Goal: Transaction & Acquisition: Purchase product/service

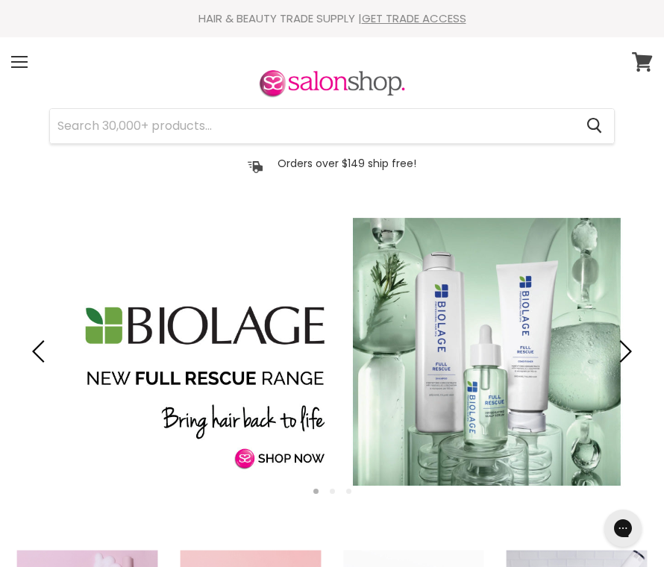
click at [646, 62] on icon at bounding box center [642, 61] width 20 height 19
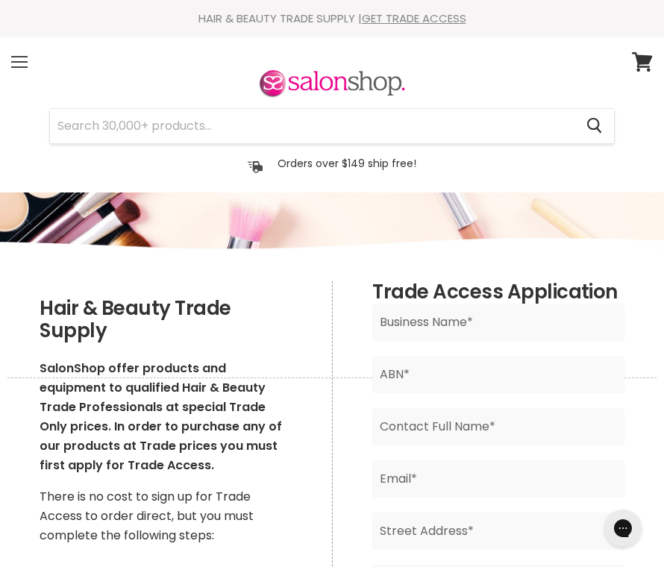
click at [21, 63] on div "Menu" at bounding box center [19, 62] width 31 height 34
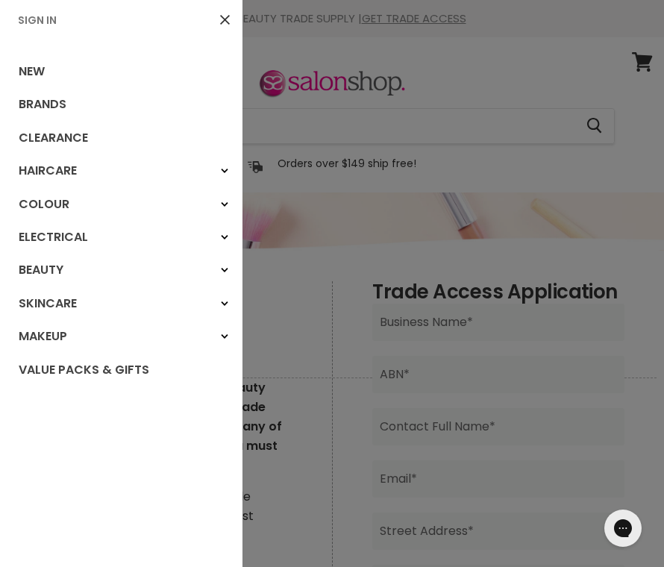
click at [39, 25] on link "Sign In" at bounding box center [37, 20] width 51 height 15
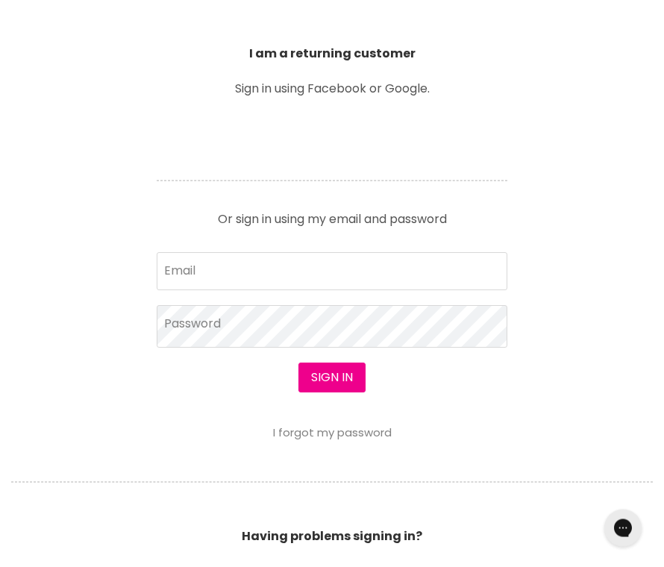
scroll to position [486, 0]
click at [286, 274] on input "Email" at bounding box center [332, 270] width 351 height 37
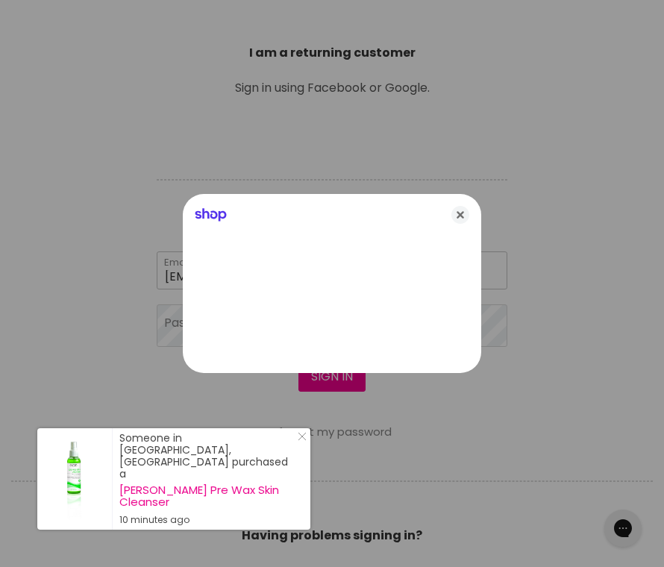
type input "tess.hmdesign@gmail.com"
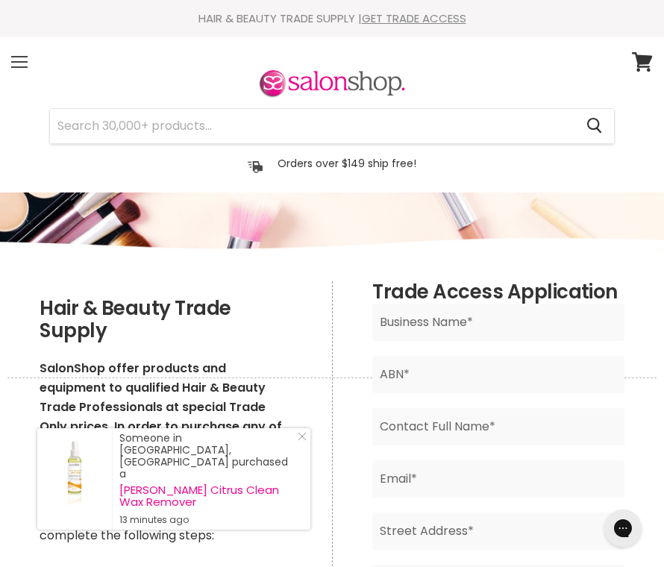
click at [21, 59] on div "Menu" at bounding box center [19, 62] width 31 height 34
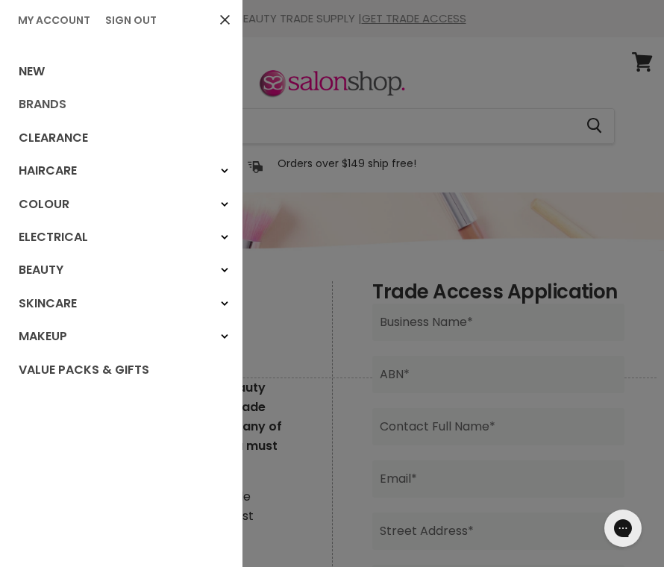
click at [37, 97] on link "Brands" at bounding box center [121, 104] width 243 height 33
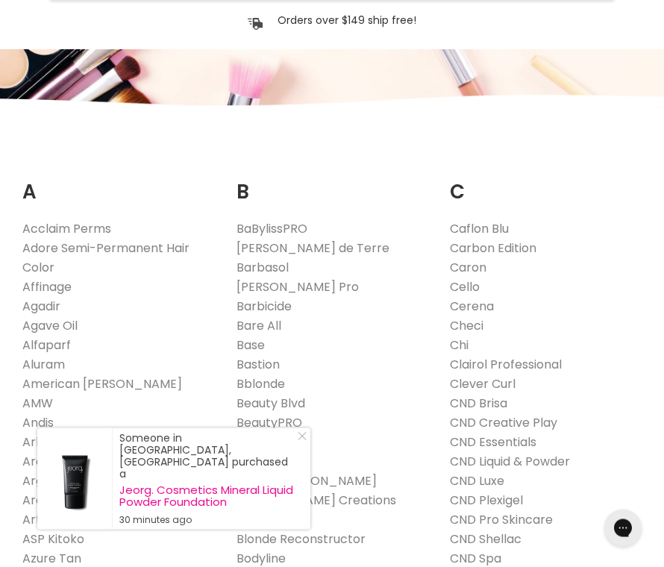
scroll to position [143, 0]
click at [302, 441] on icon "Close Icon" at bounding box center [302, 436] width 9 height 9
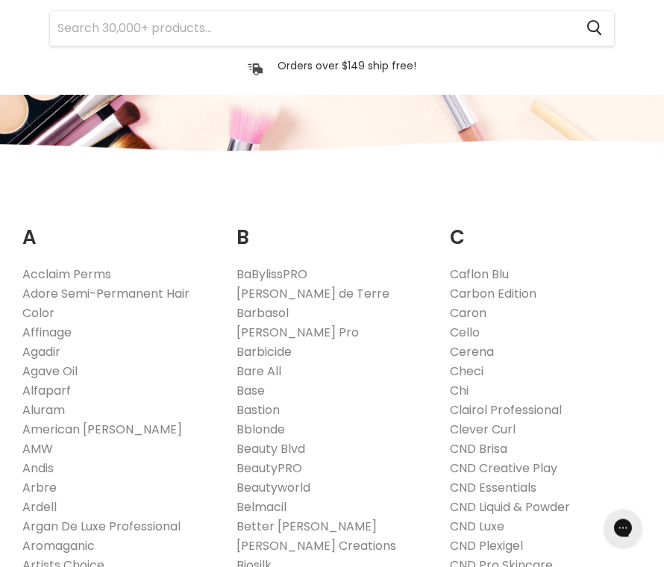
scroll to position [76, 0]
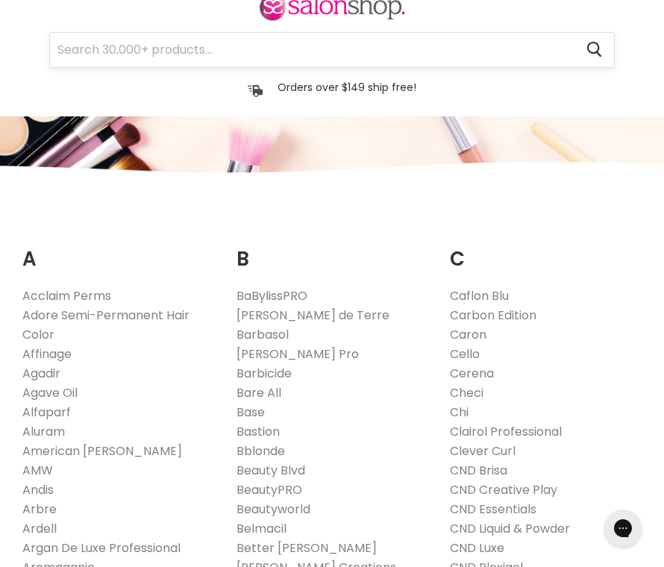
click at [113, 41] on input "Search" at bounding box center [312, 50] width 525 height 34
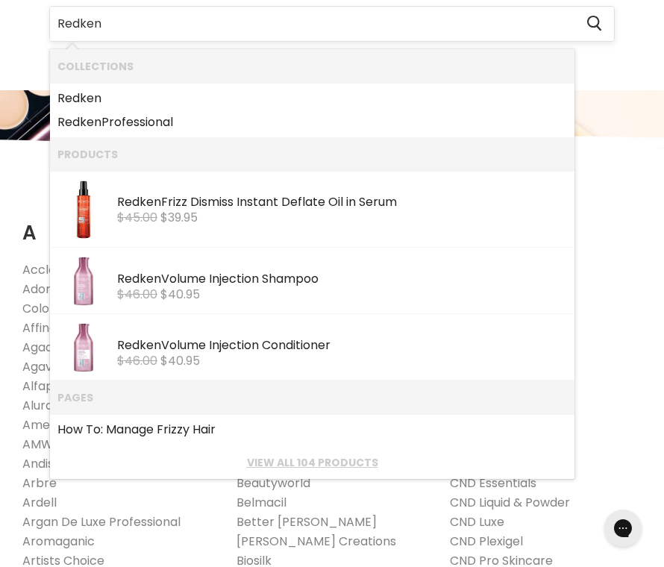
scroll to position [93, 0]
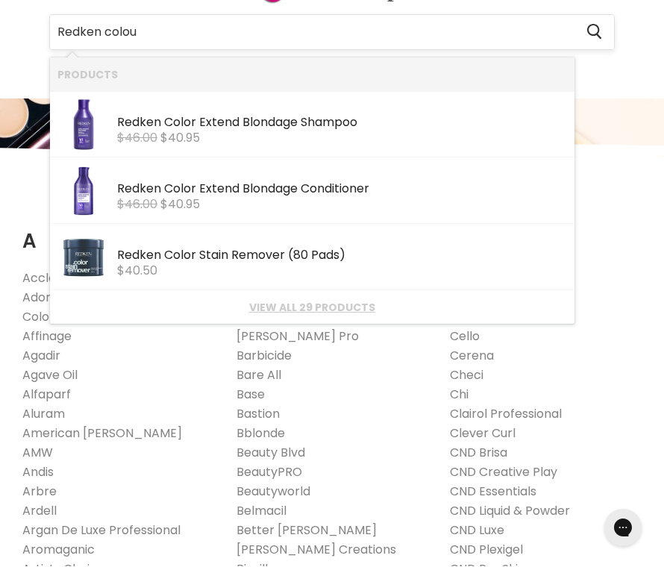
type input "Redken colour"
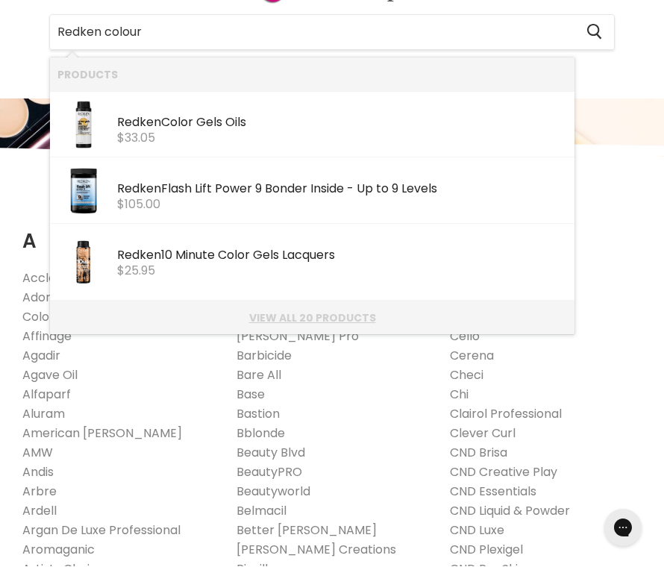
click at [320, 322] on link "View all 20 products" at bounding box center [312, 319] width 510 height 12
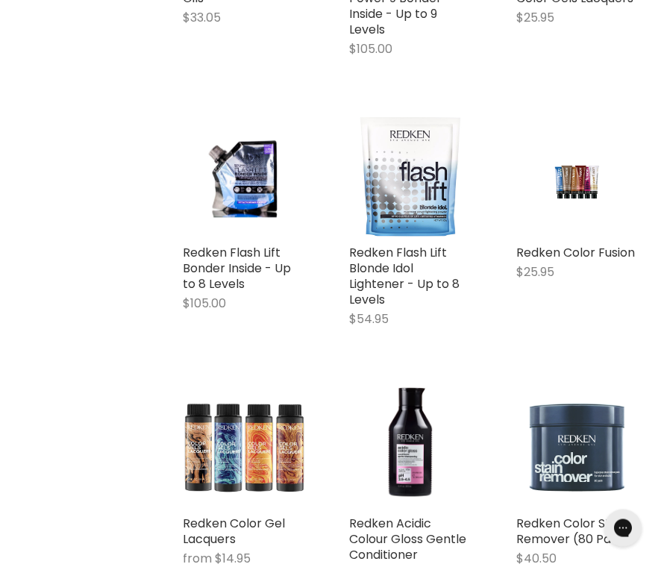
scroll to position [537, 0]
click at [584, 173] on img "Main content" at bounding box center [577, 177] width 81 height 122
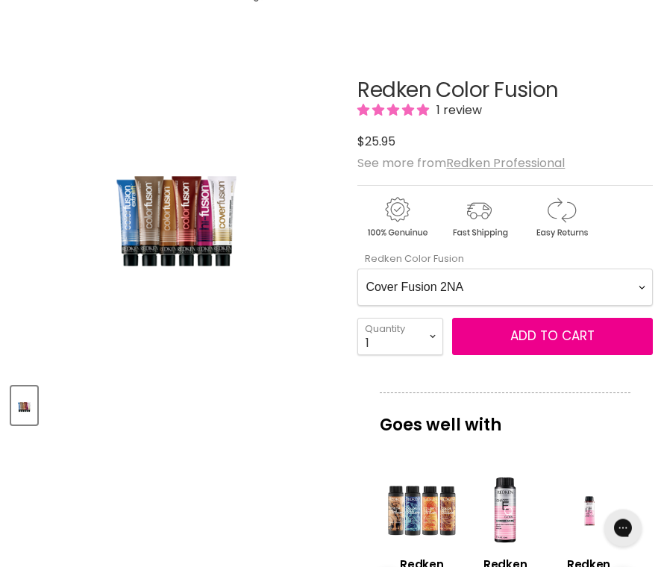
scroll to position [171, 0]
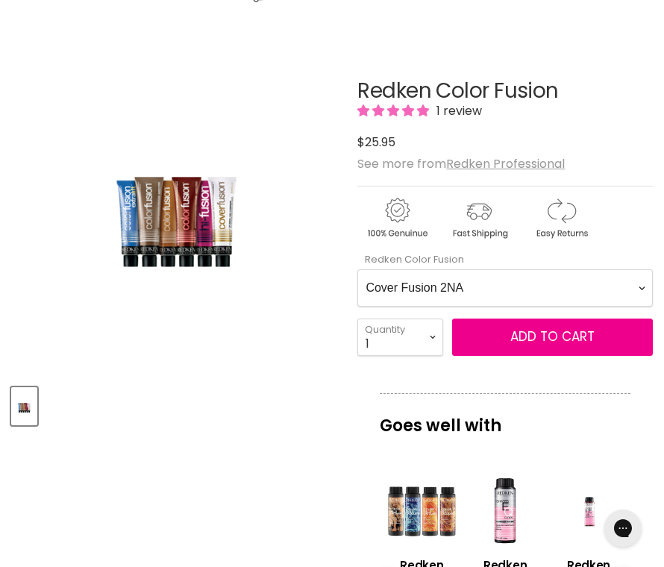
click at [642, 290] on Fusion-0-0 "Cover Fusion 2NA Cover Fusion 4NA Cover Fusion 6NA Cover Fusion 6NA Cover Fusio…" at bounding box center [506, 287] width 296 height 37
select Fusion-0-0 "Cover Fusion 9NN"
click at [432, 340] on select "1 2 3 4 5 6 7 8 9 10+" at bounding box center [401, 337] width 86 height 37
select select "5"
type input "5"
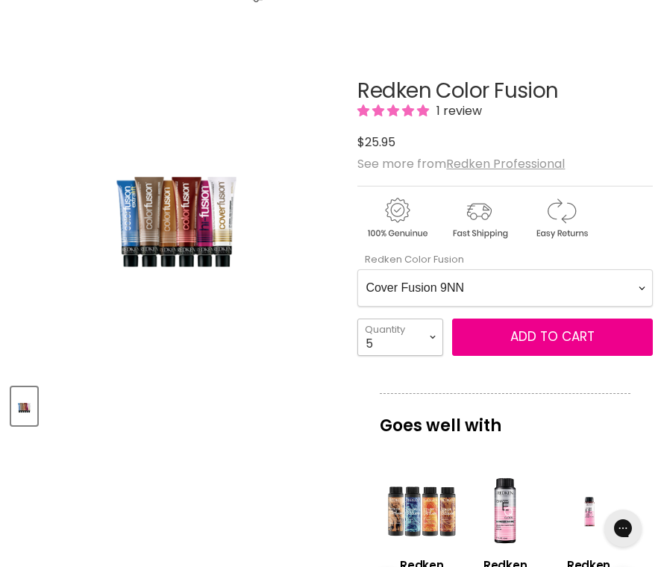
click at [425, 335] on select "1 2 3 4 5 6 7 8 9 10+" at bounding box center [401, 337] width 86 height 37
select select "4"
type input "4"
click at [435, 346] on select "1 2 3 4 5 6 7 8 9 10+" at bounding box center [401, 337] width 86 height 37
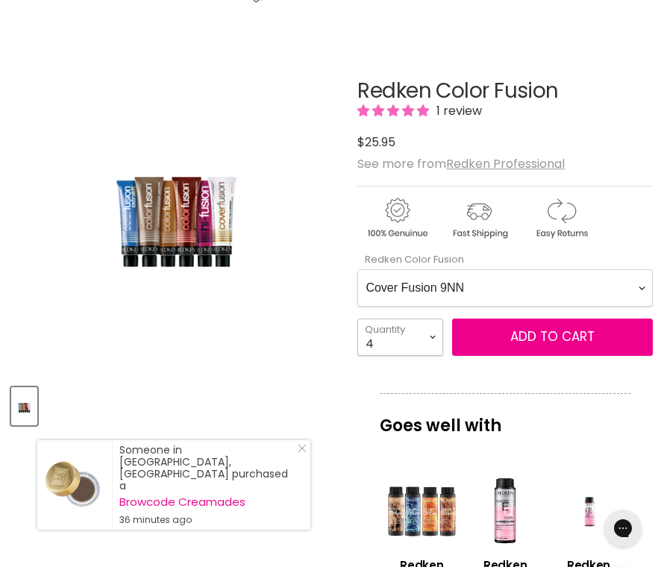
click at [425, 337] on select "1 2 3 4 5 6 7 8 9 10+" at bounding box center [401, 337] width 86 height 37
select select "3"
type input "3"
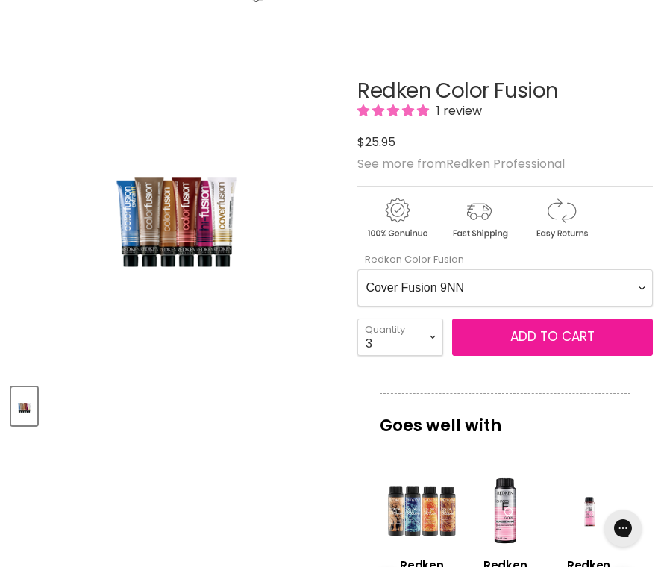
click at [543, 343] on span "Add to cart" at bounding box center [553, 337] width 84 height 18
click at [547, 336] on span "Add to cart" at bounding box center [553, 337] width 84 height 18
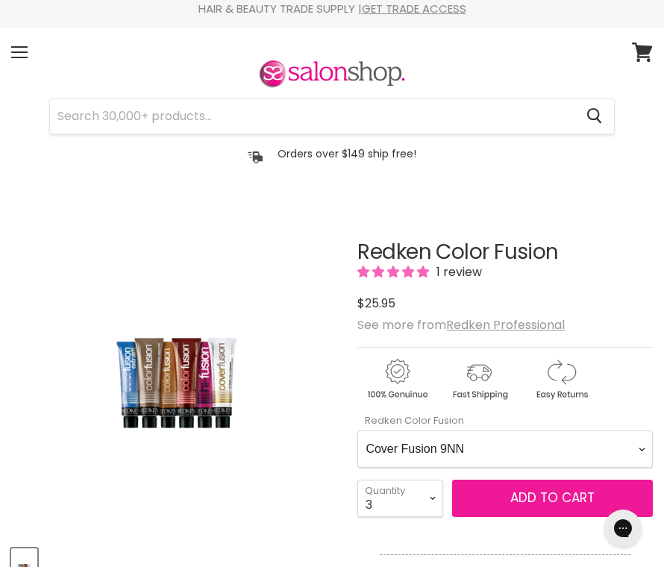
scroll to position [0, 0]
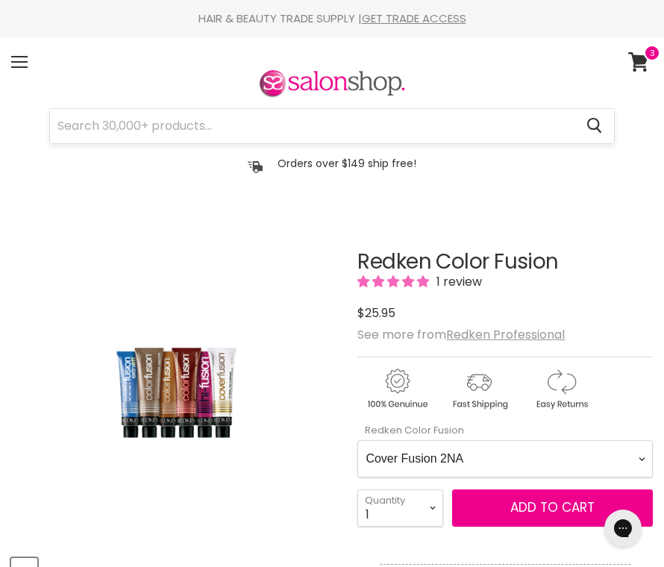
click at [88, 126] on input "Search" at bounding box center [312, 126] width 525 height 34
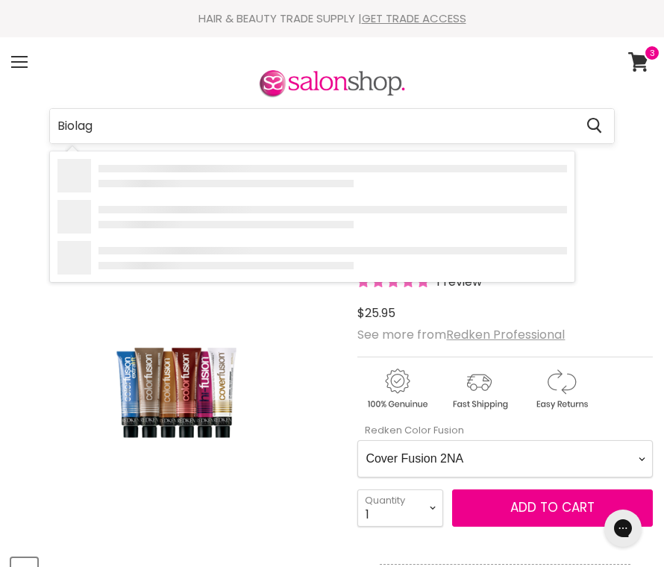
type input "Biolage"
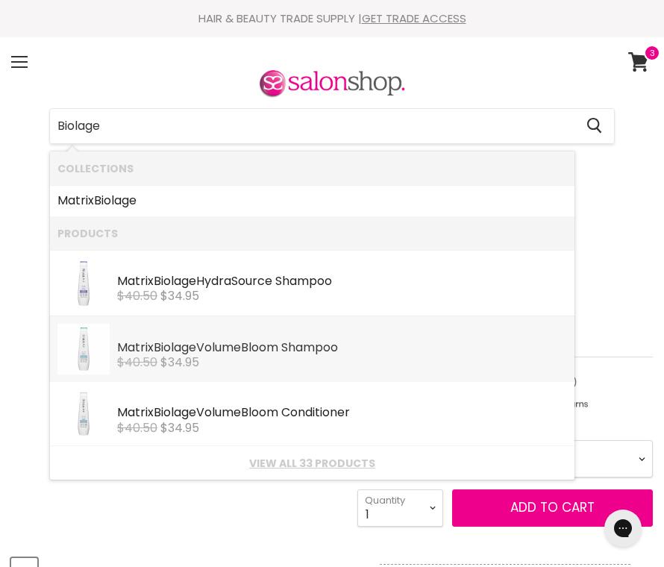
click at [370, 357] on div "$40.50 $34.95" at bounding box center [342, 362] width 450 height 13
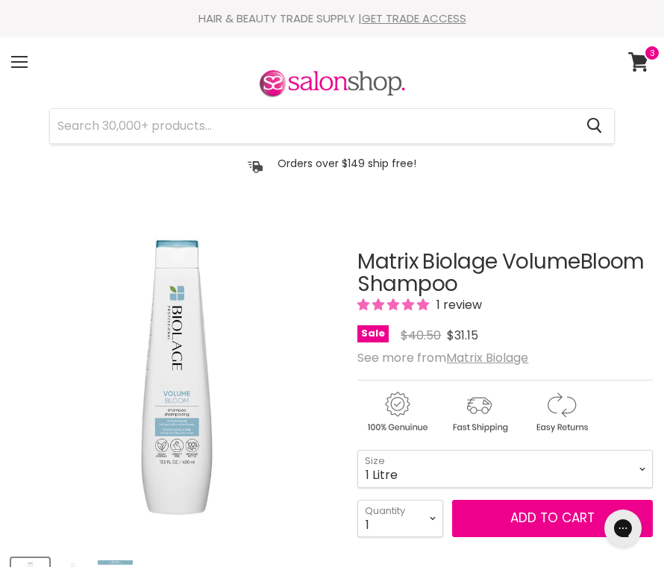
select select "1 Litre"
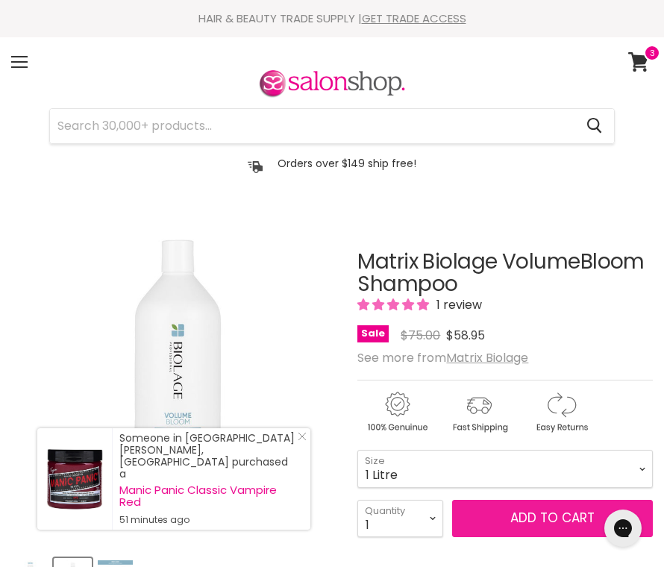
click at [534, 516] on button "Add to cart" at bounding box center [552, 518] width 201 height 37
click at [540, 519] on button "Add to cart" at bounding box center [552, 518] width 201 height 37
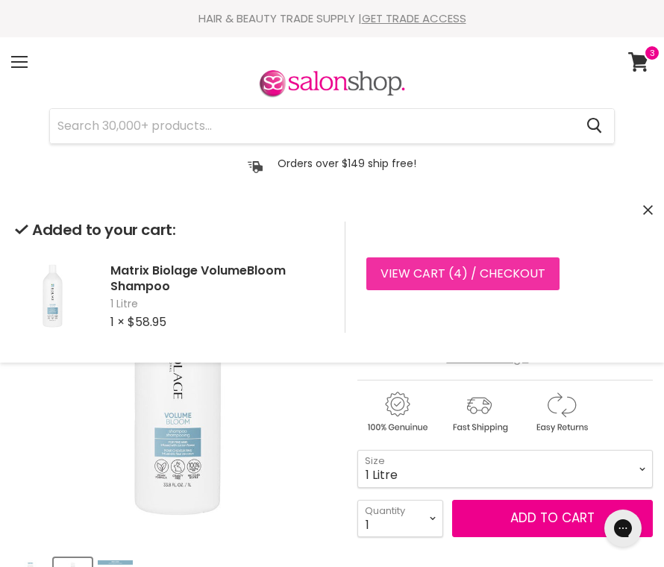
click at [432, 275] on link "View cart ( 4 ) / Checkout" at bounding box center [462, 274] width 193 height 33
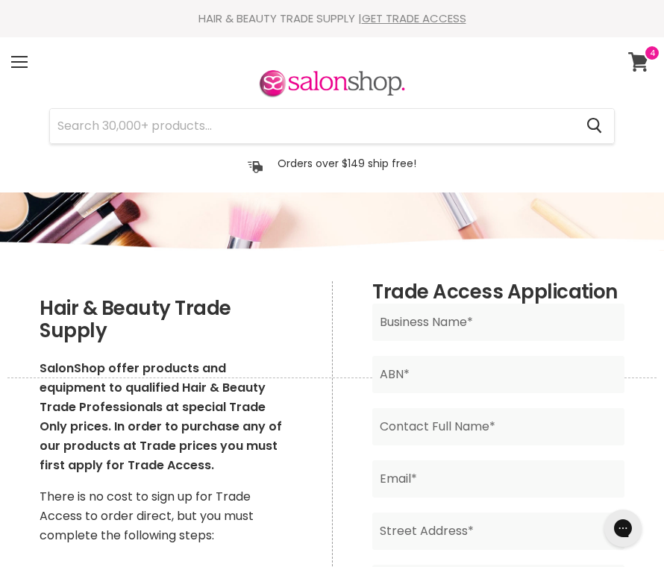
click at [650, 53] on span at bounding box center [652, 53] width 16 height 16
